Goal: Transaction & Acquisition: Purchase product/service

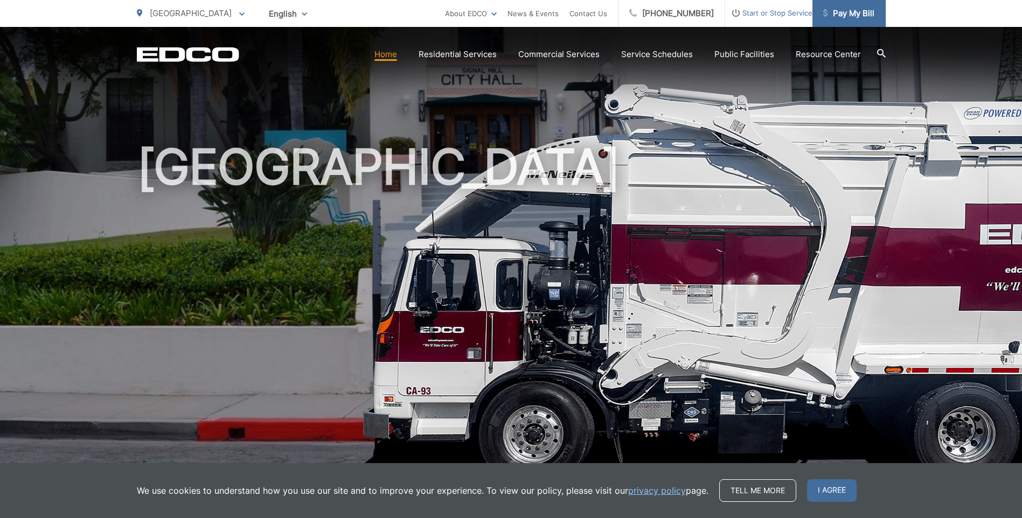
click at [854, 16] on span "Pay My Bill" at bounding box center [849, 13] width 51 height 13
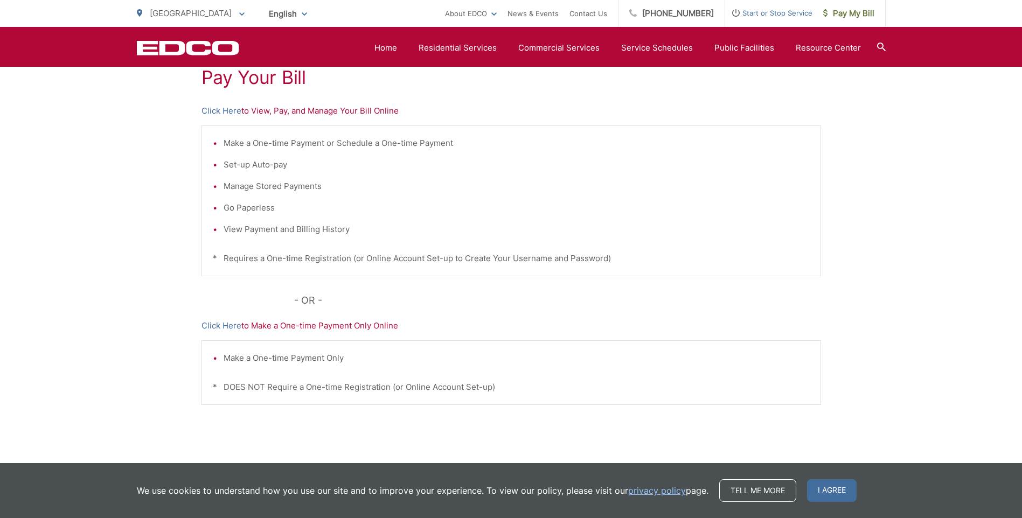
scroll to position [216, 0]
click at [838, 497] on span "I agree" at bounding box center [832, 491] width 50 height 23
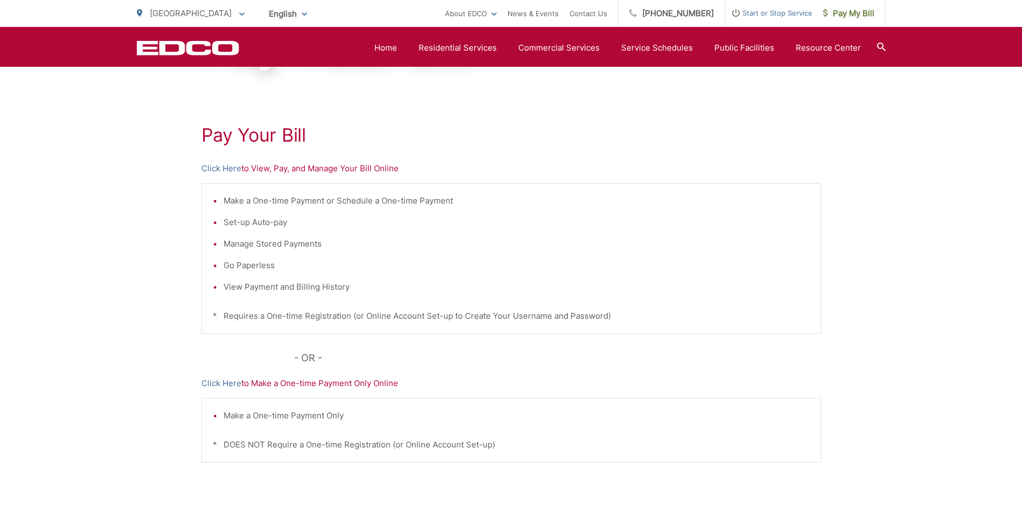
scroll to position [0, 0]
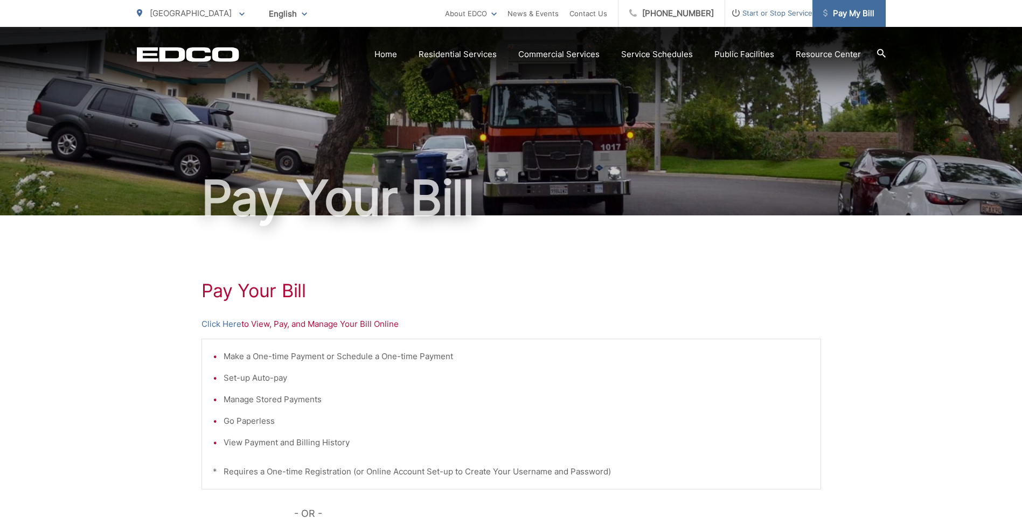
click at [860, 14] on span "Pay My Bill" at bounding box center [849, 13] width 51 height 13
click at [229, 323] on link "Click Here" at bounding box center [222, 324] width 40 height 13
